Goal: Information Seeking & Learning: Understand process/instructions

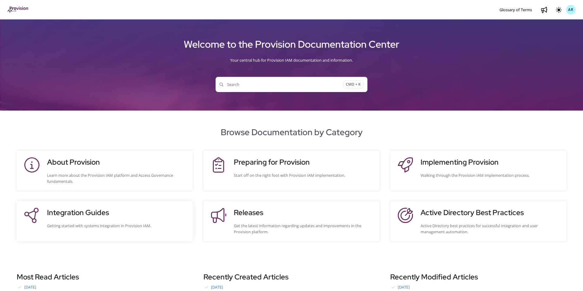
click at [99, 208] on h3 "Integration Guides" at bounding box center [117, 212] width 140 height 11
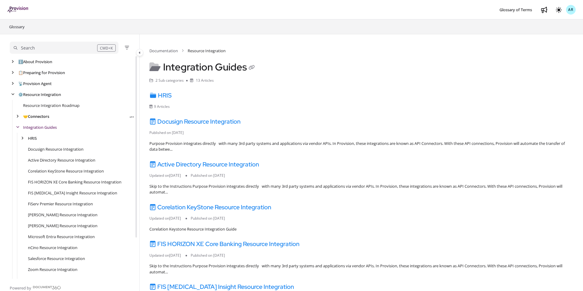
scroll to position [11, 0]
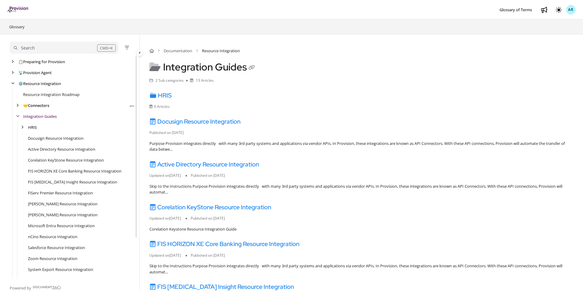
click at [31, 105] on link "🤝 Connectors" at bounding box center [36, 105] width 26 height 6
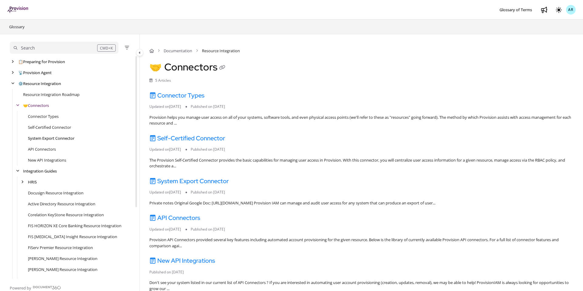
click at [43, 136] on link "System Export Connector" at bounding box center [51, 138] width 46 height 6
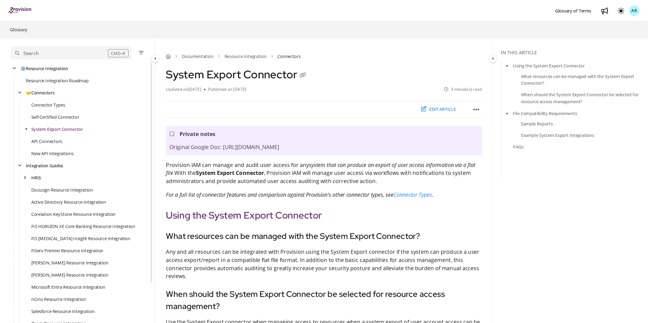
scroll to position [33, 0]
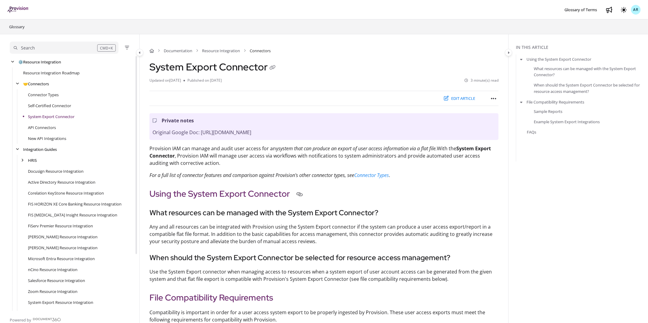
click at [205, 200] on h2 "Using the System Export Connector" at bounding box center [323, 193] width 349 height 13
